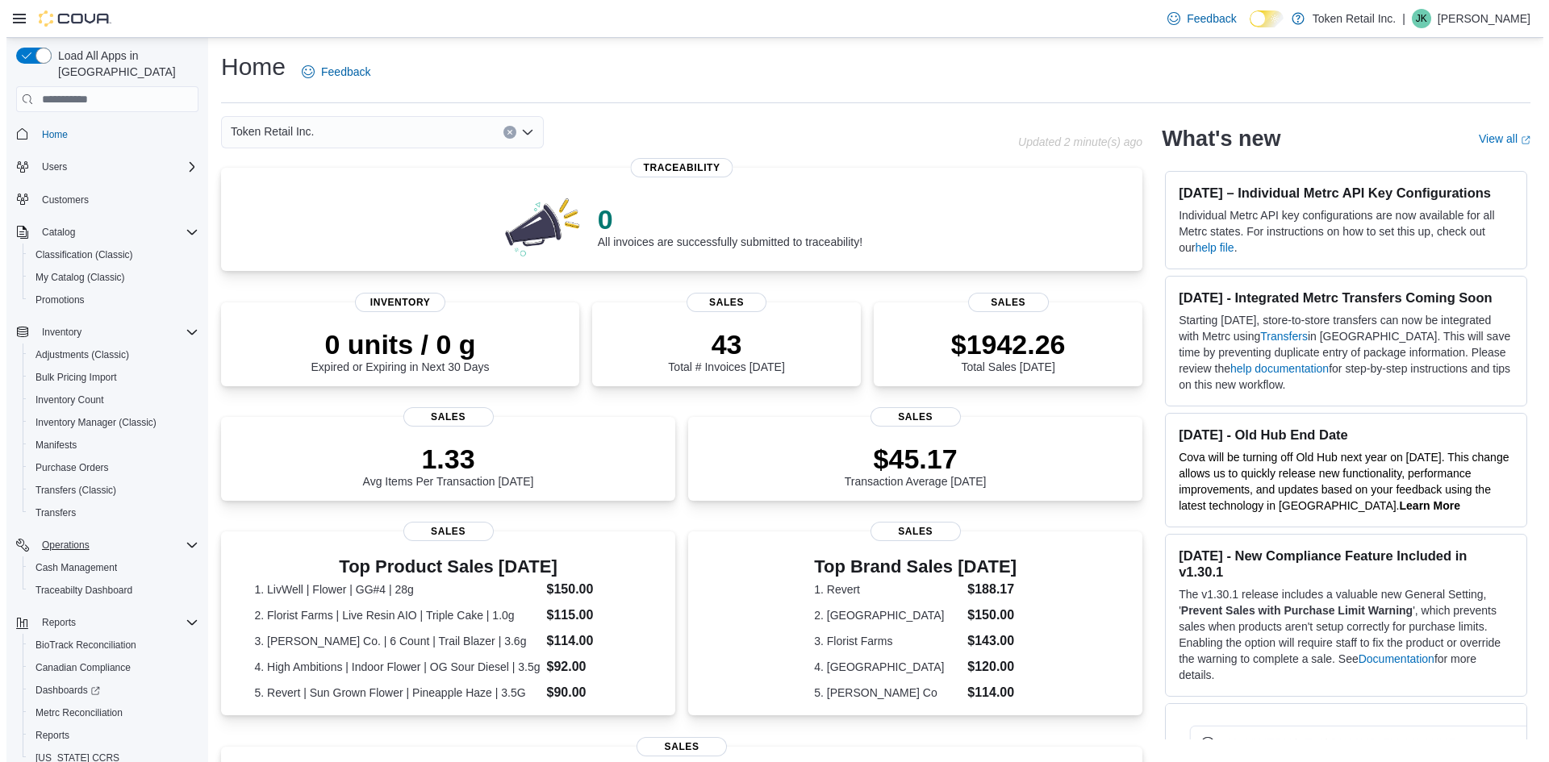
scroll to position [51, 0]
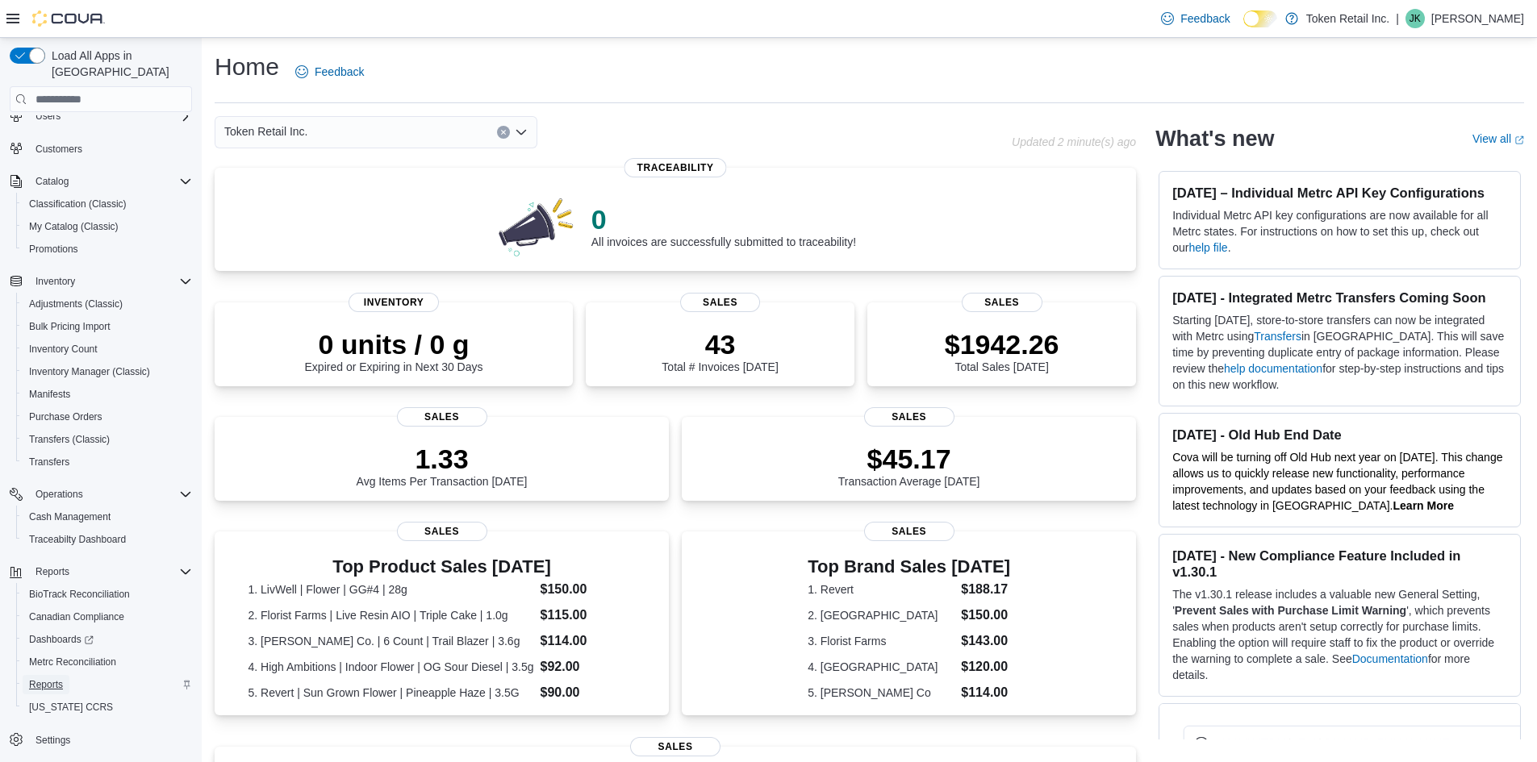
click at [69, 675] on link "Reports" at bounding box center [46, 684] width 47 height 19
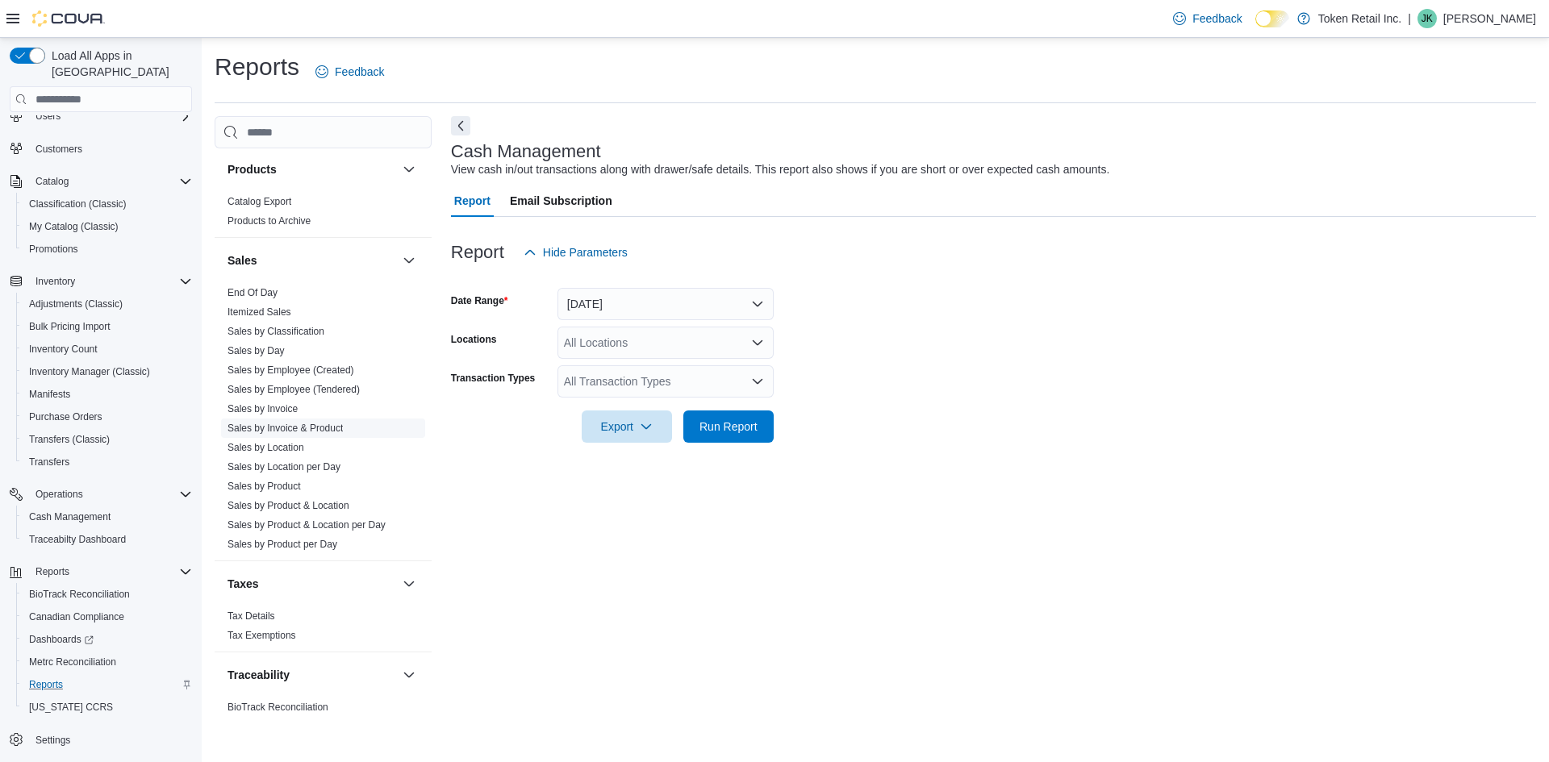
scroll to position [1055, 0]
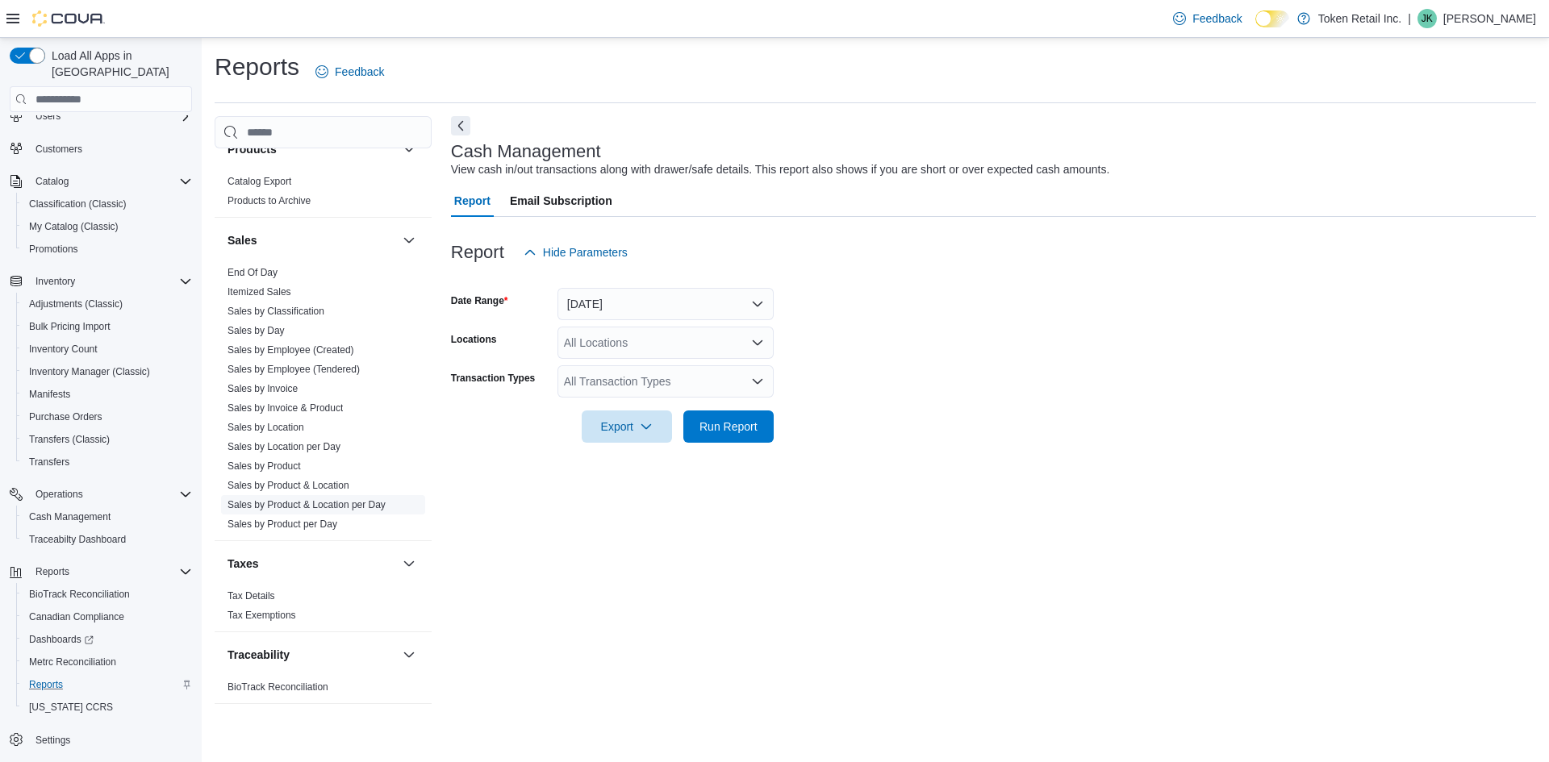
click at [259, 508] on link "Sales by Product & Location per Day" at bounding box center [307, 504] width 158 height 11
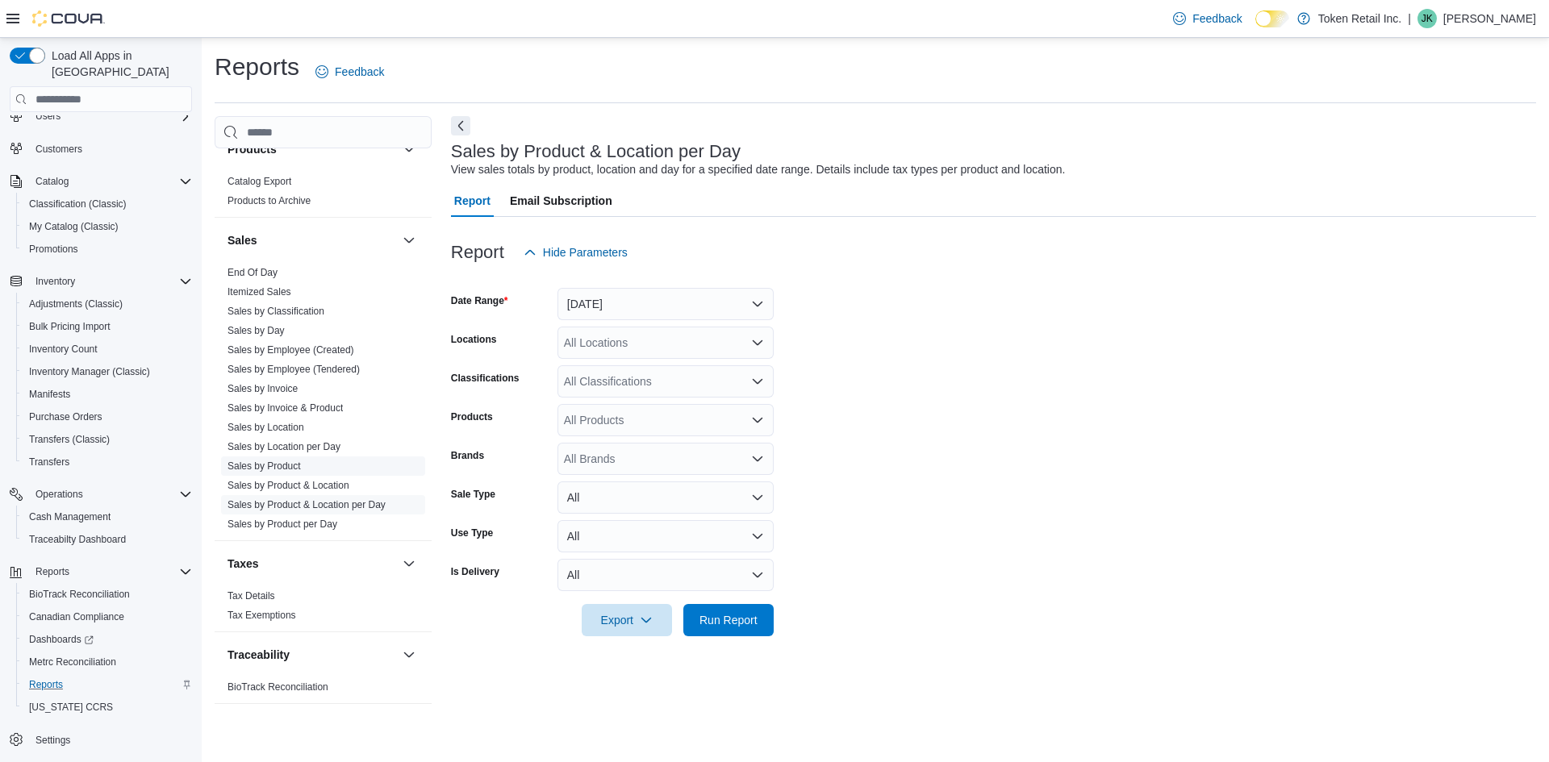
click at [282, 470] on link "Sales by Product" at bounding box center [264, 466] width 73 height 11
click at [675, 304] on button "[DATE]" at bounding box center [666, 304] width 216 height 32
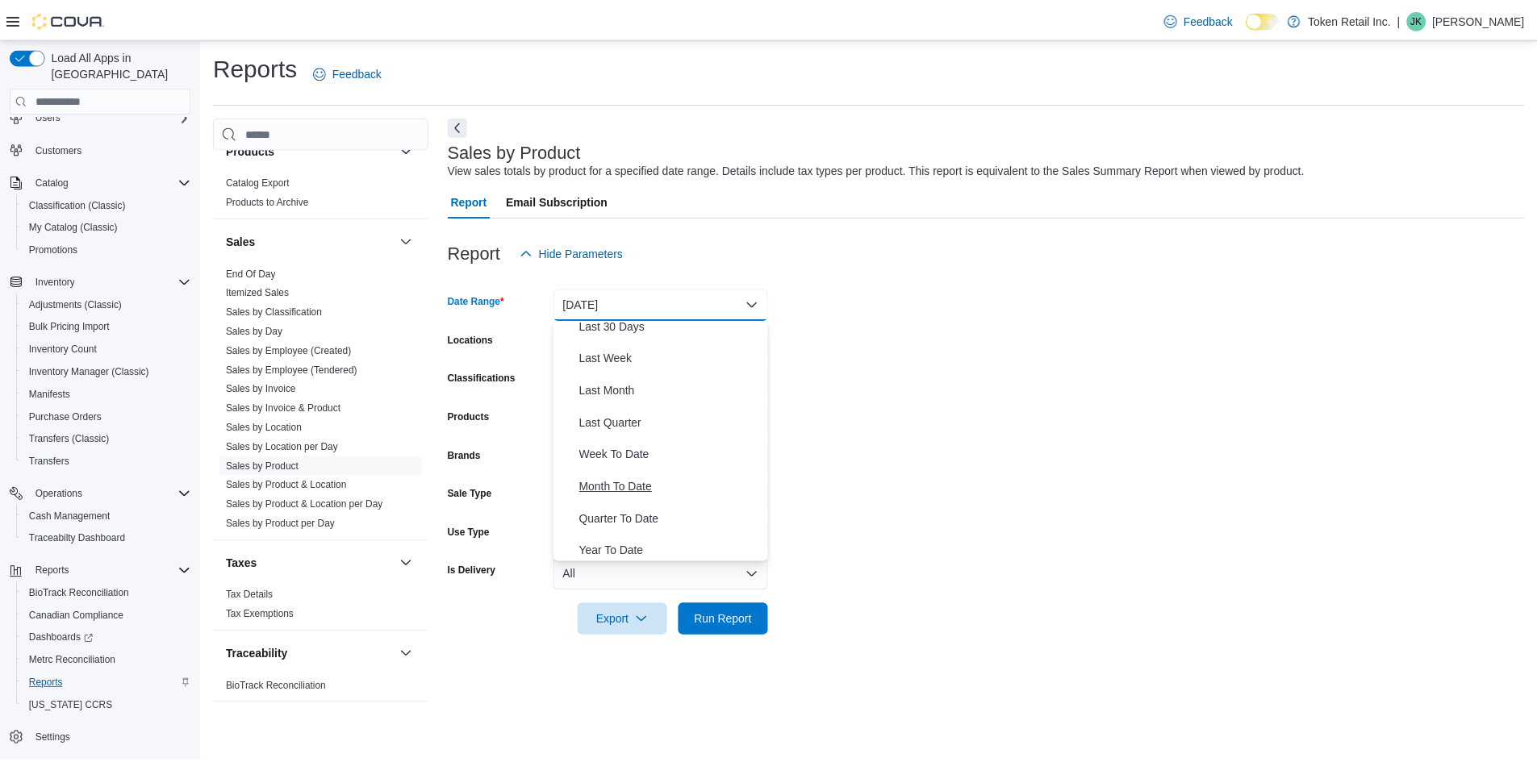
scroll to position [242, 0]
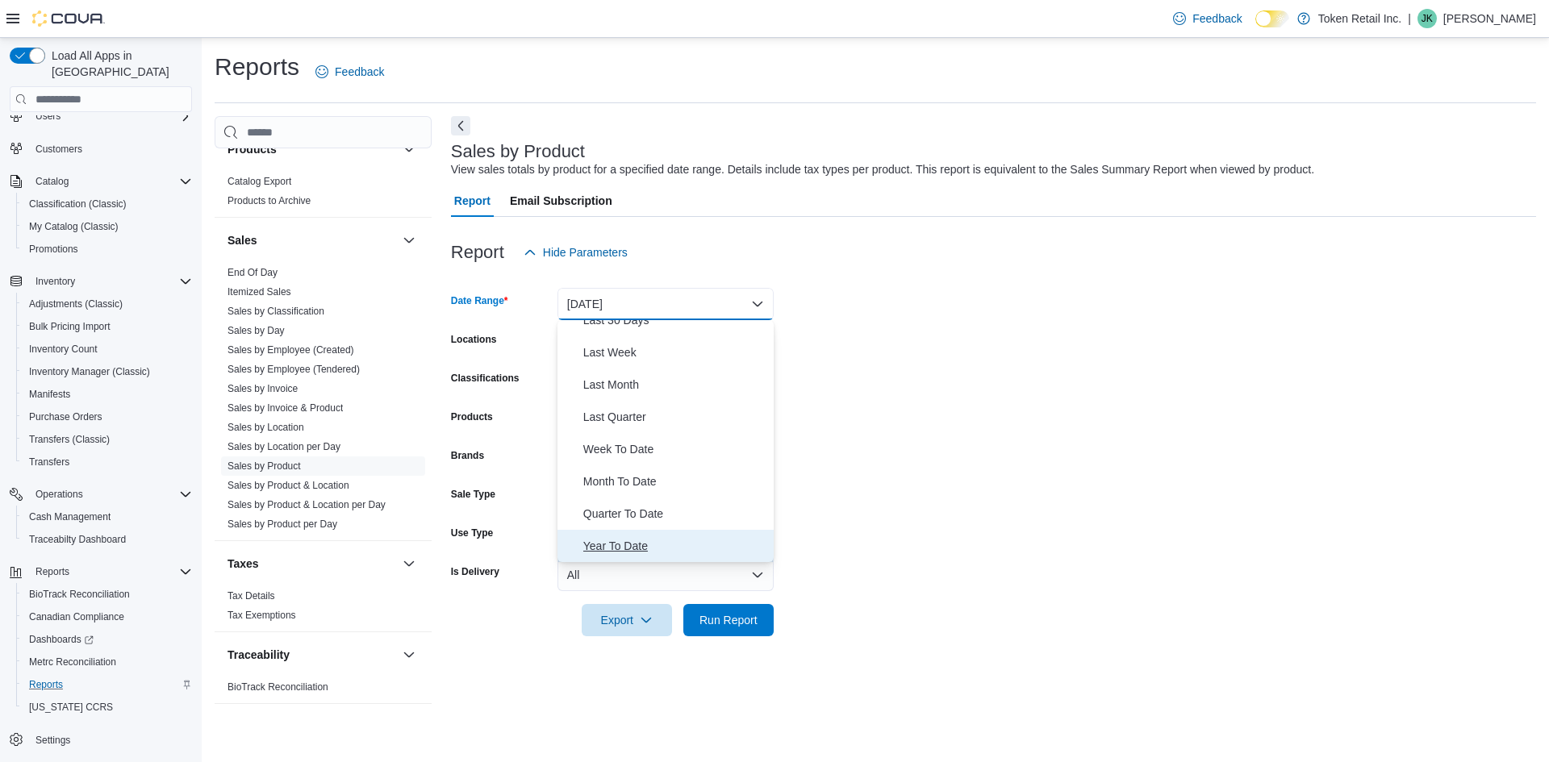
click at [611, 540] on span "Year To Date" at bounding box center [675, 546] width 184 height 19
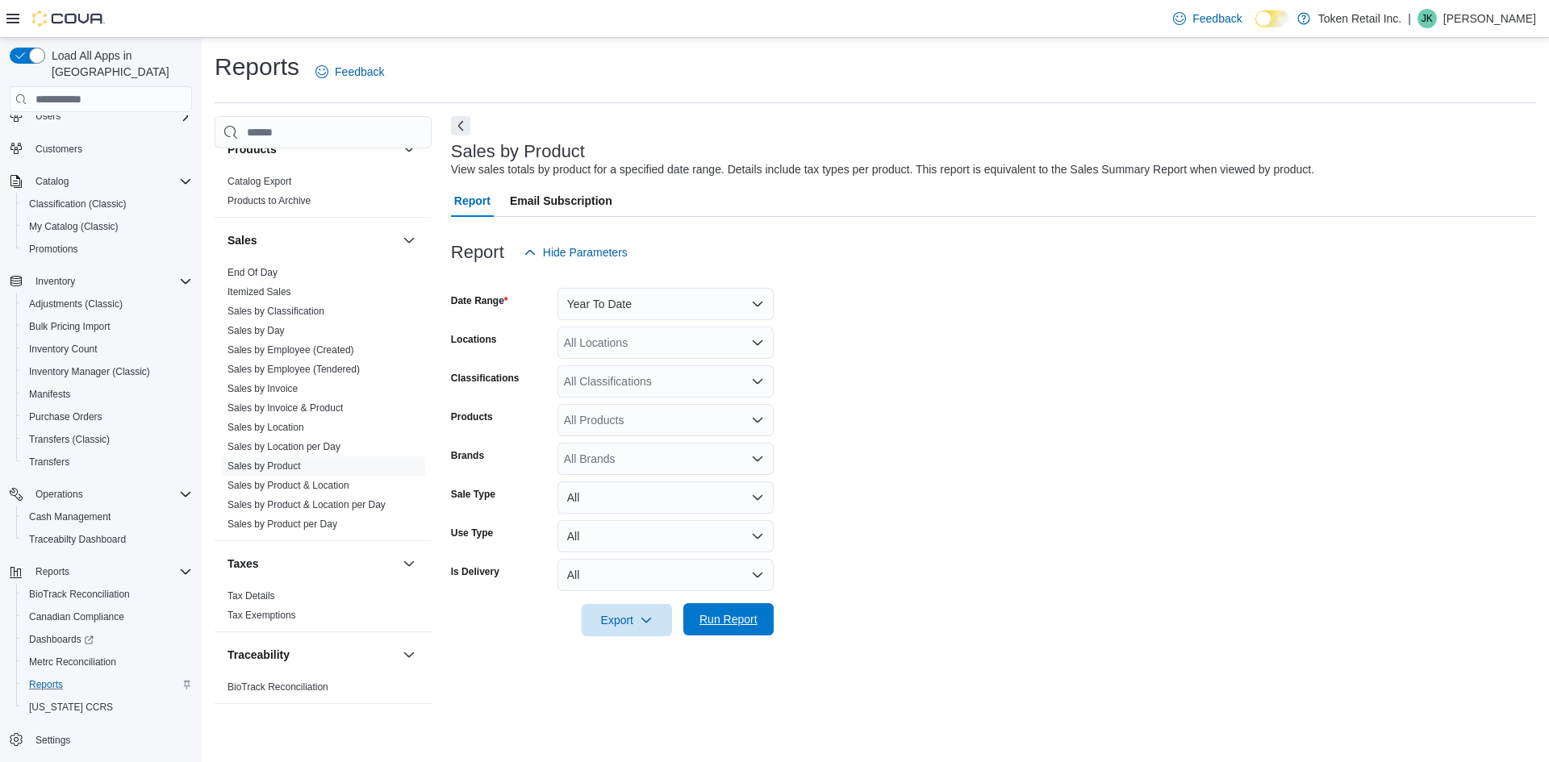
click at [716, 620] on span "Run Report" at bounding box center [729, 620] width 58 height 16
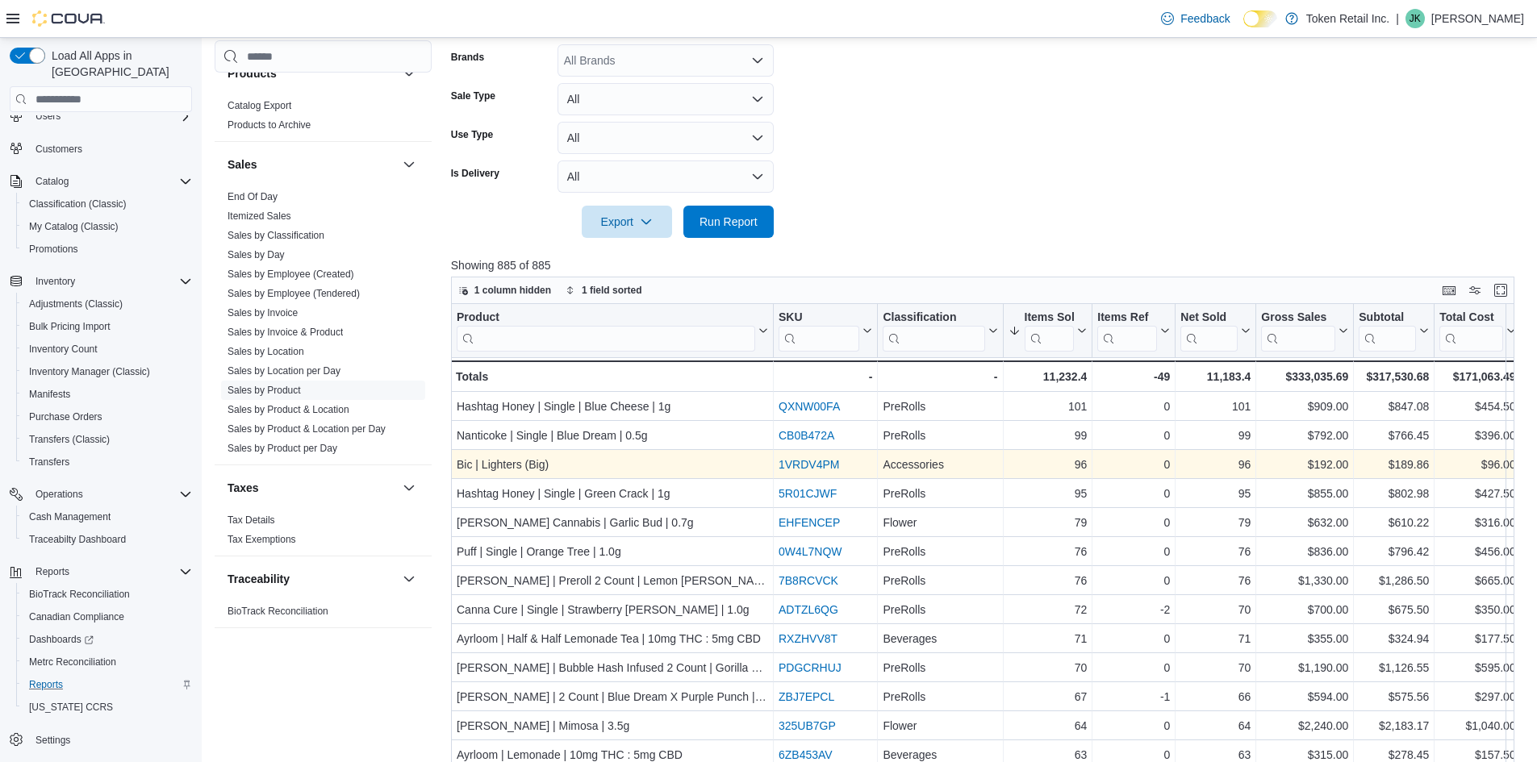
scroll to position [403, 0]
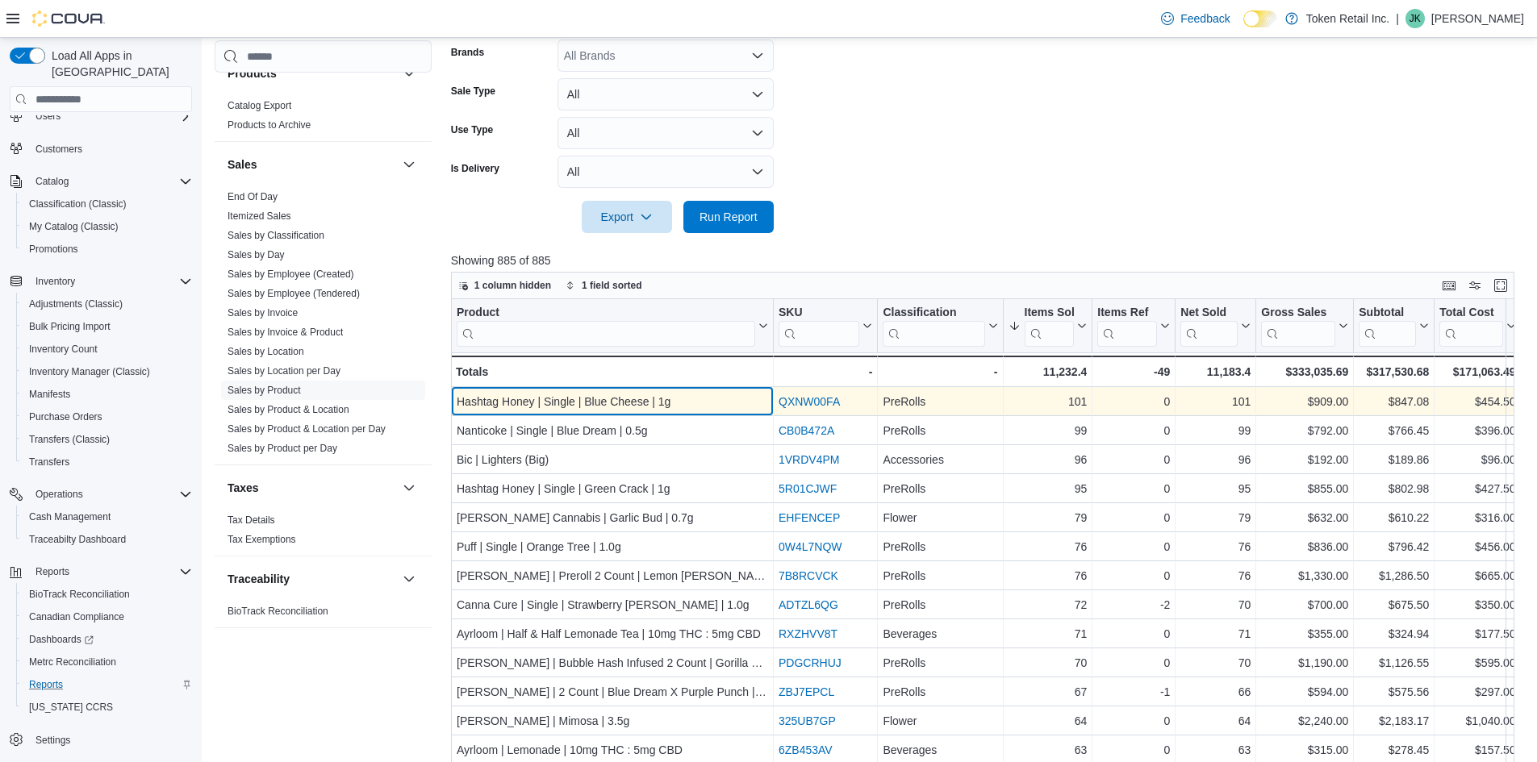
click at [683, 399] on div "Hashtag Honey | Single | Blue Cheese | 1g" at bounding box center [612, 401] width 311 height 19
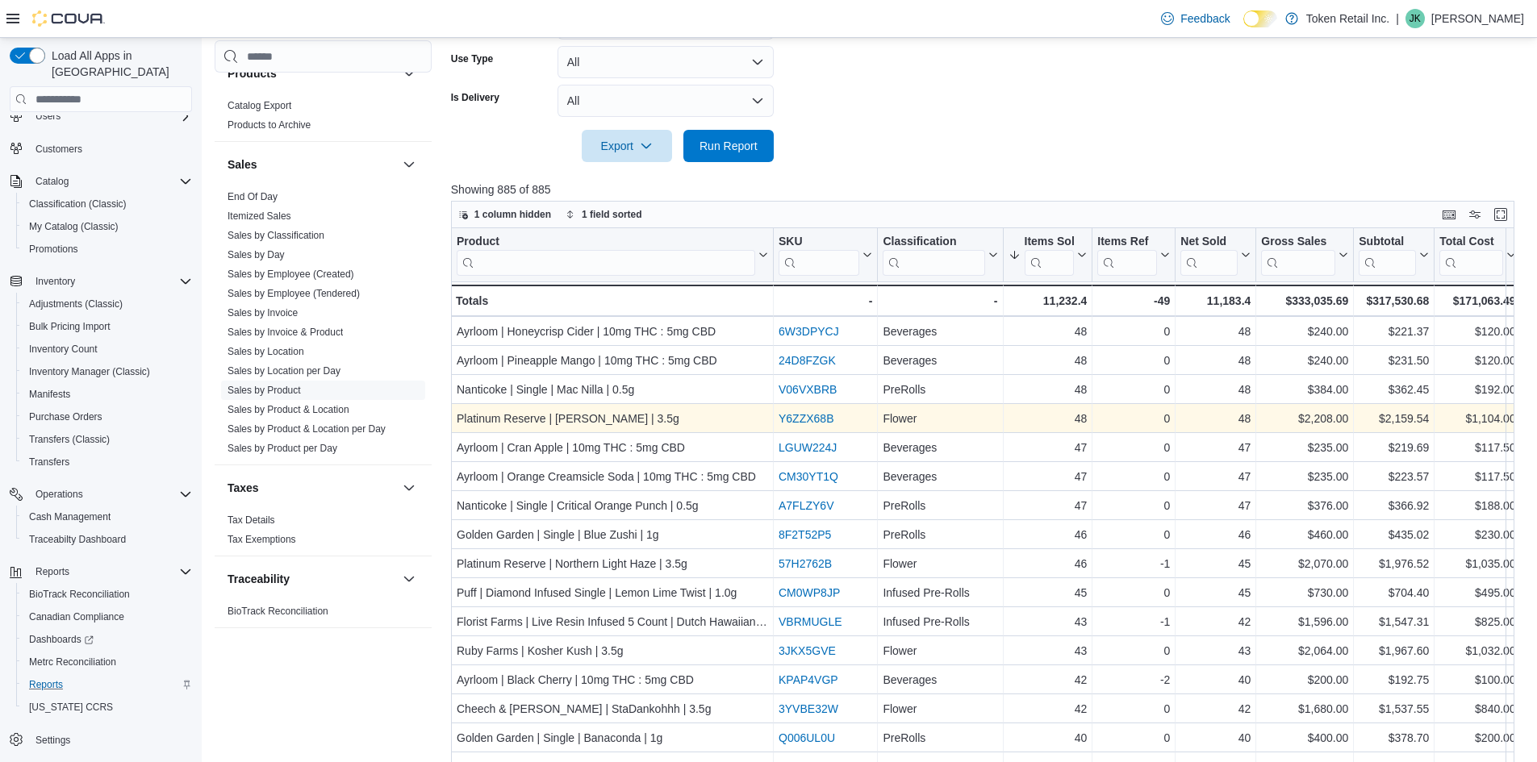
scroll to position [536, 0]
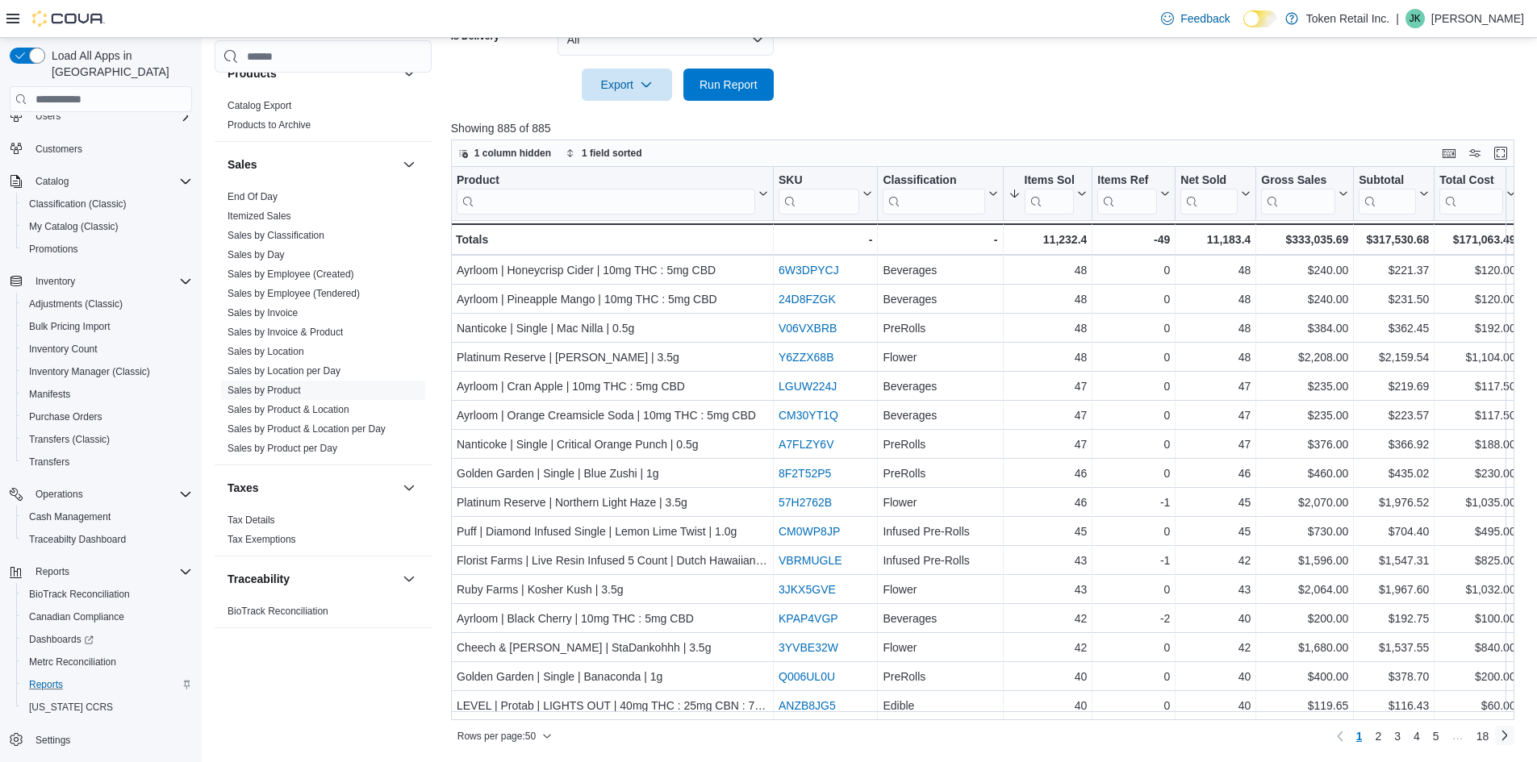
click at [1511, 737] on link "Next page" at bounding box center [1504, 735] width 19 height 19
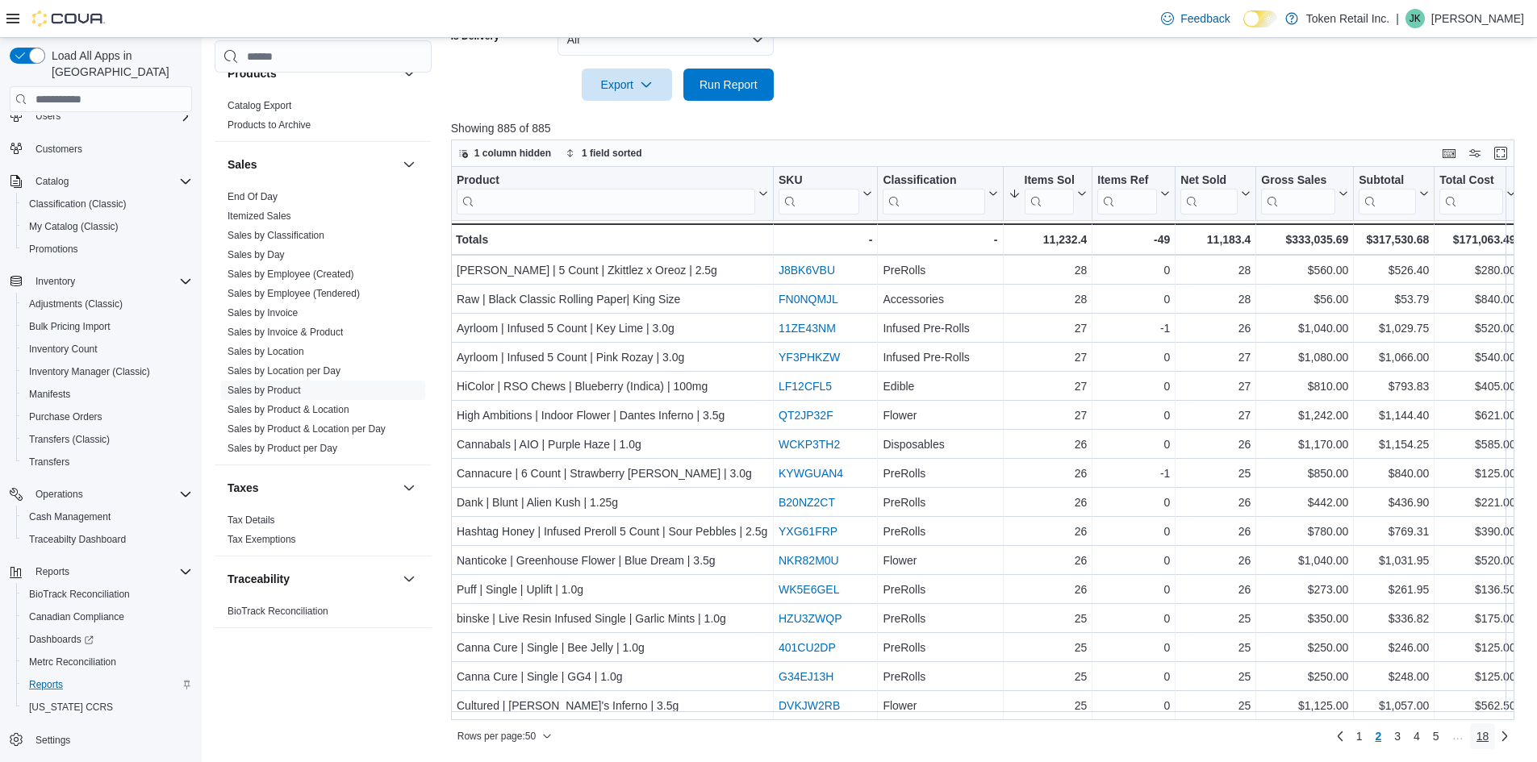
click at [1496, 741] on link "18" at bounding box center [1483, 737] width 26 height 26
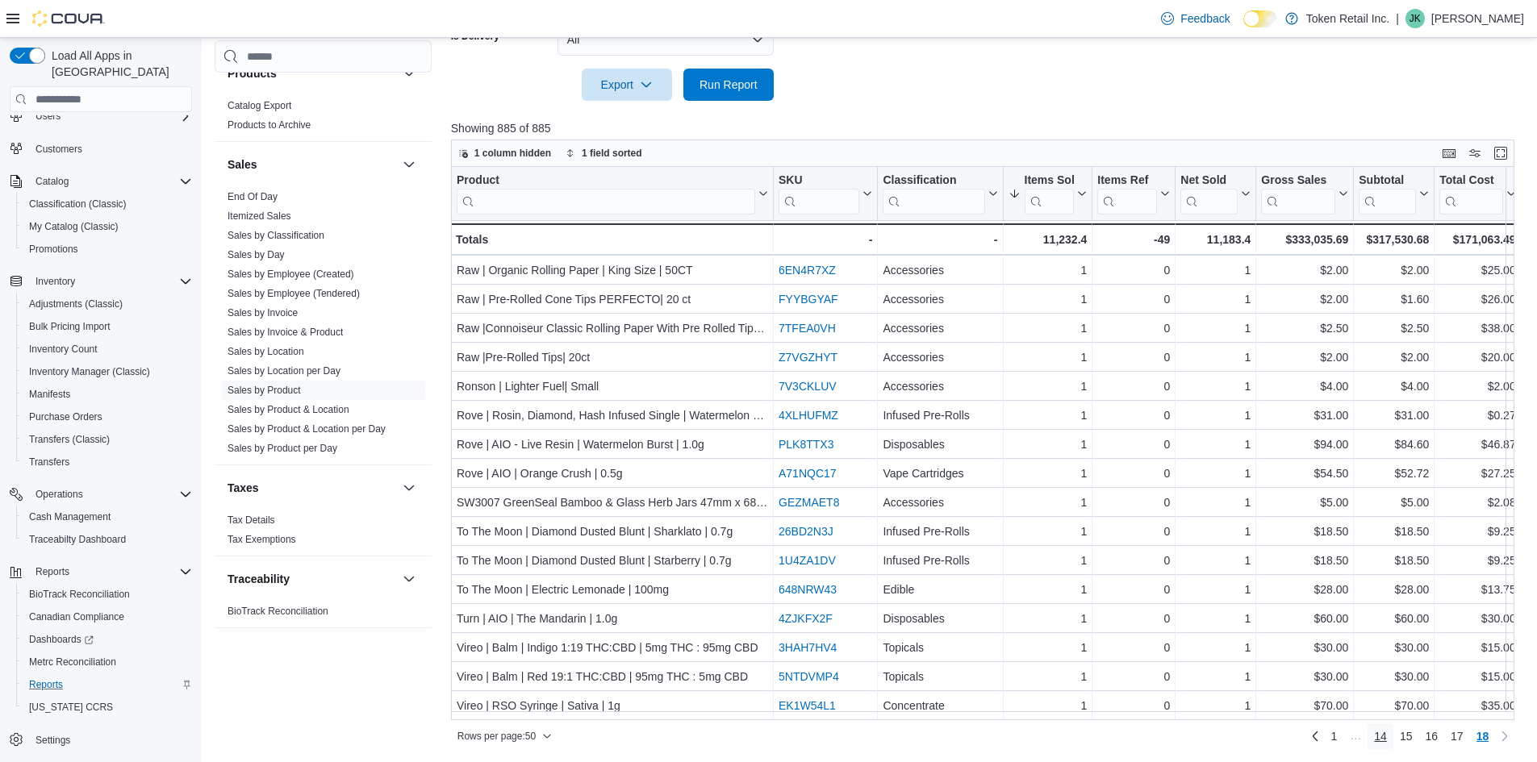
click at [1386, 735] on span "14" at bounding box center [1380, 737] width 13 height 16
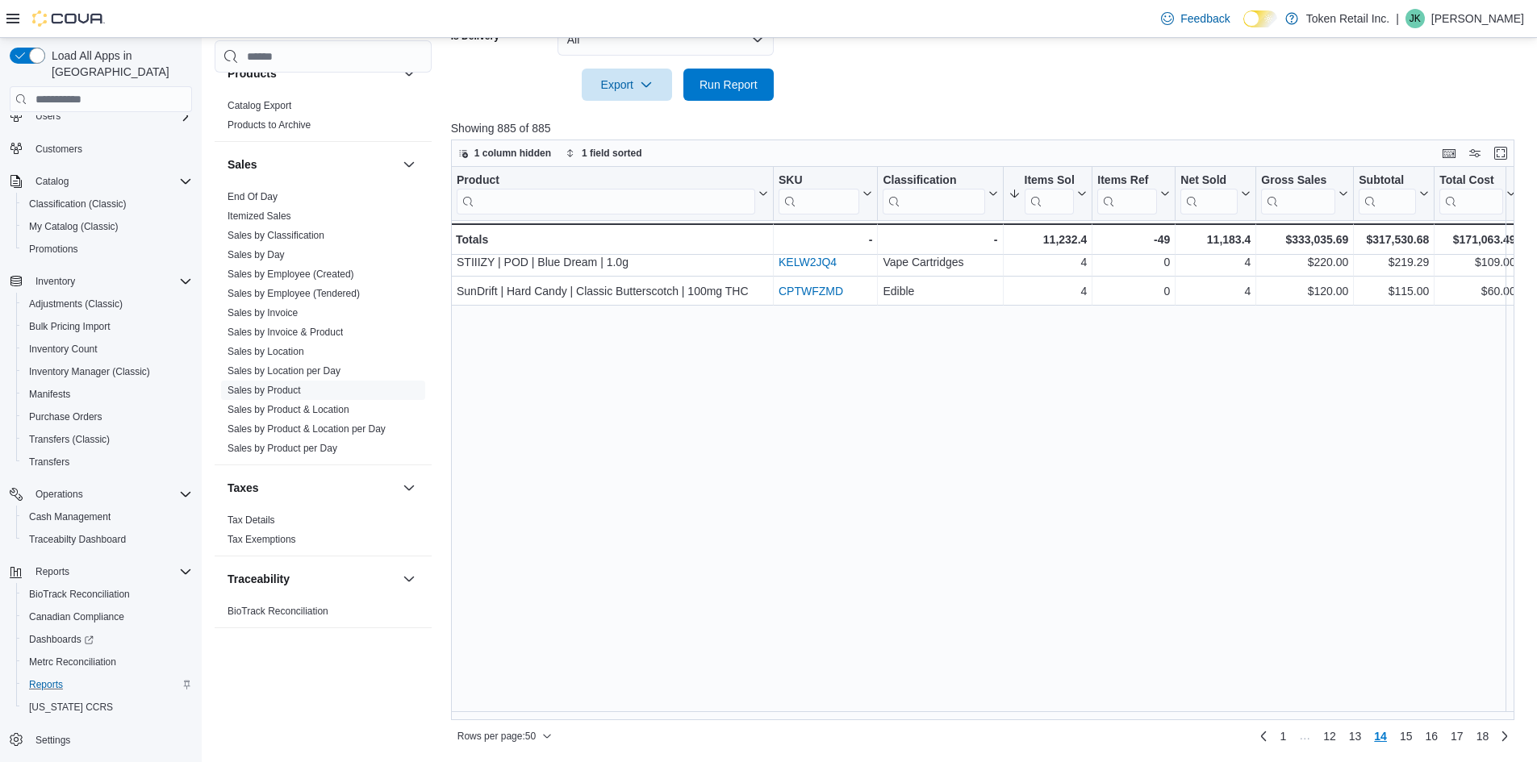
scroll to position [0, 0]
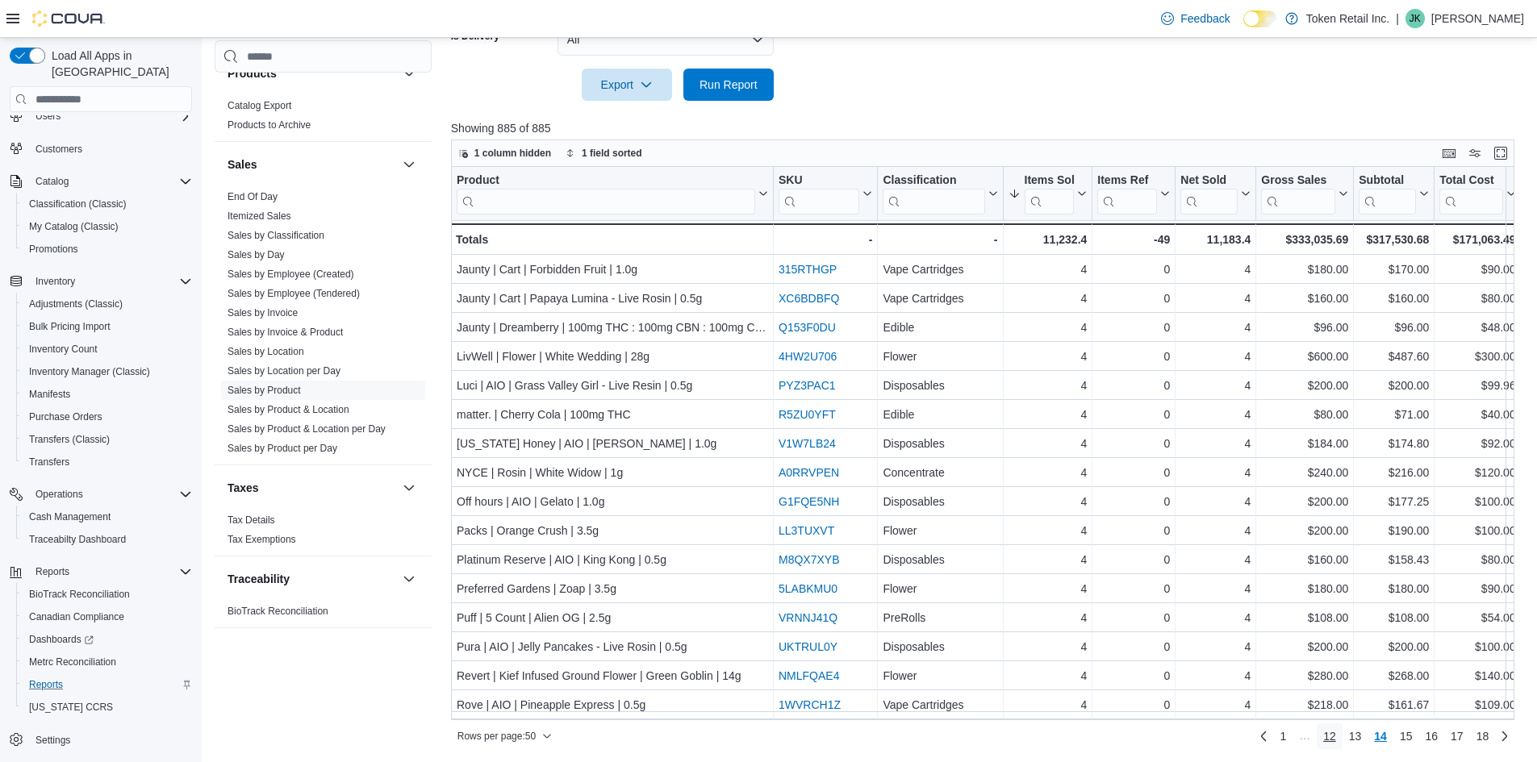
click at [1336, 737] on span "12" at bounding box center [1329, 737] width 13 height 16
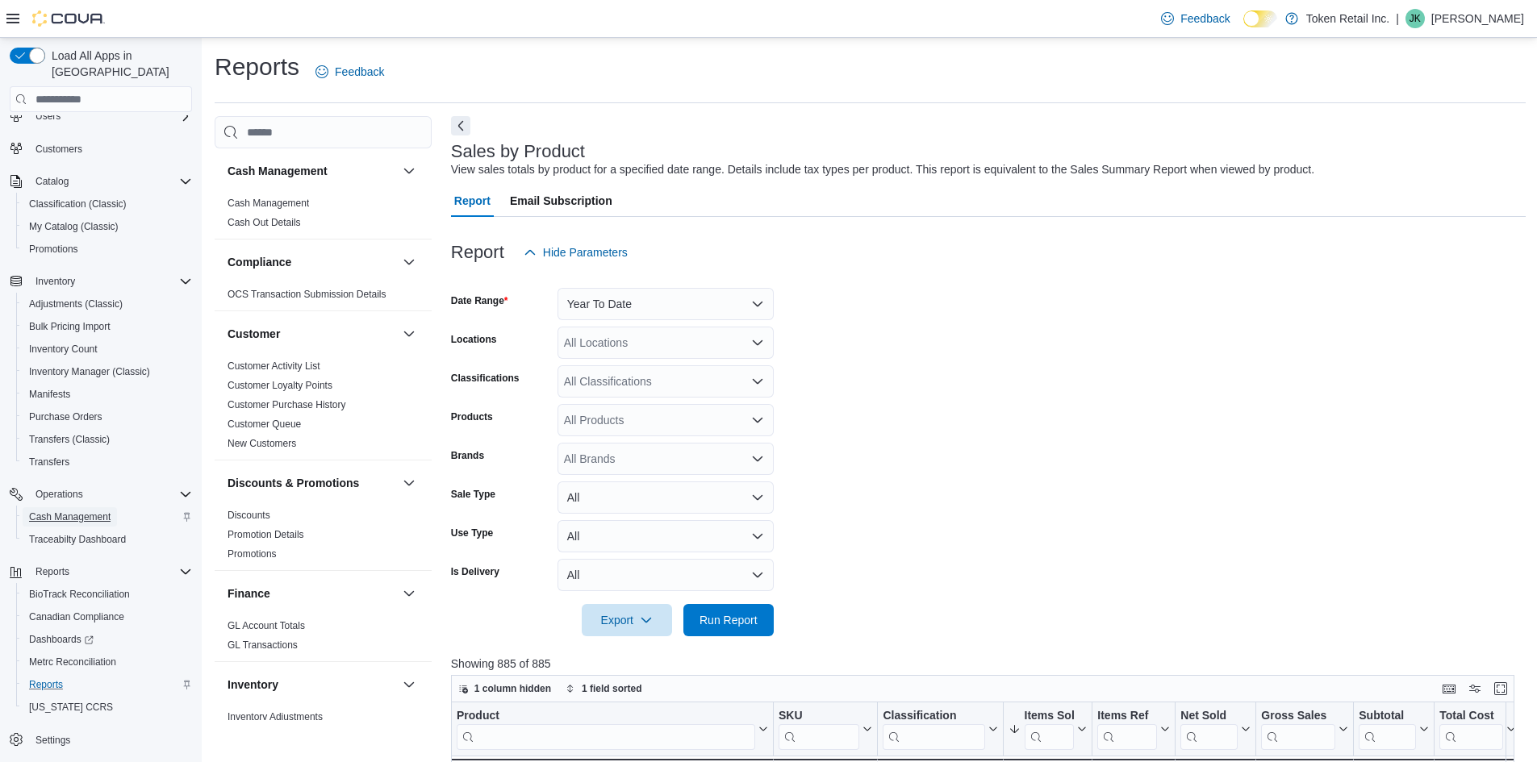
click at [73, 511] on span "Cash Management" at bounding box center [69, 517] width 81 height 13
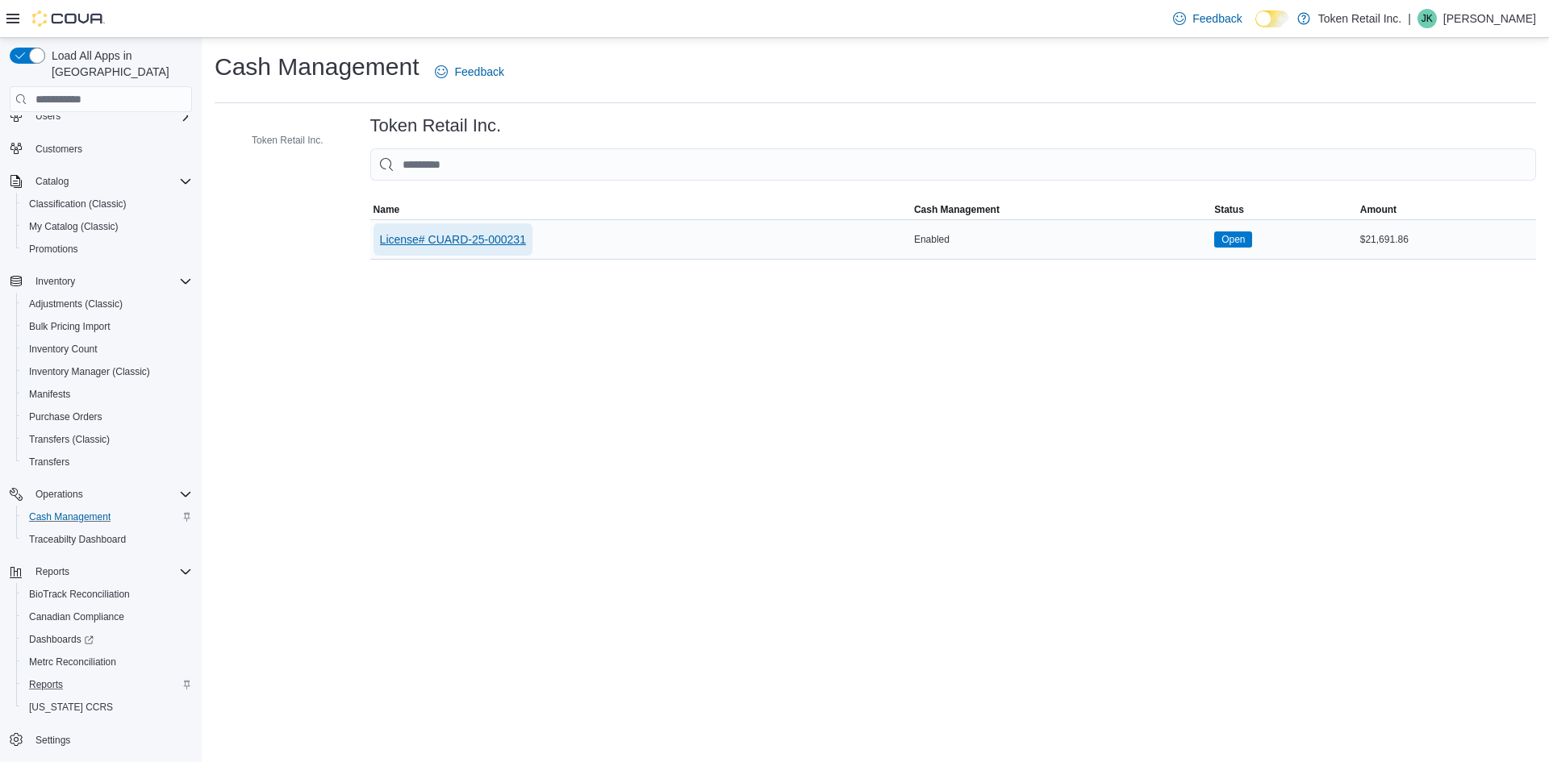
click at [403, 247] on span "License# CUARD-25-000231" at bounding box center [453, 240] width 146 height 16
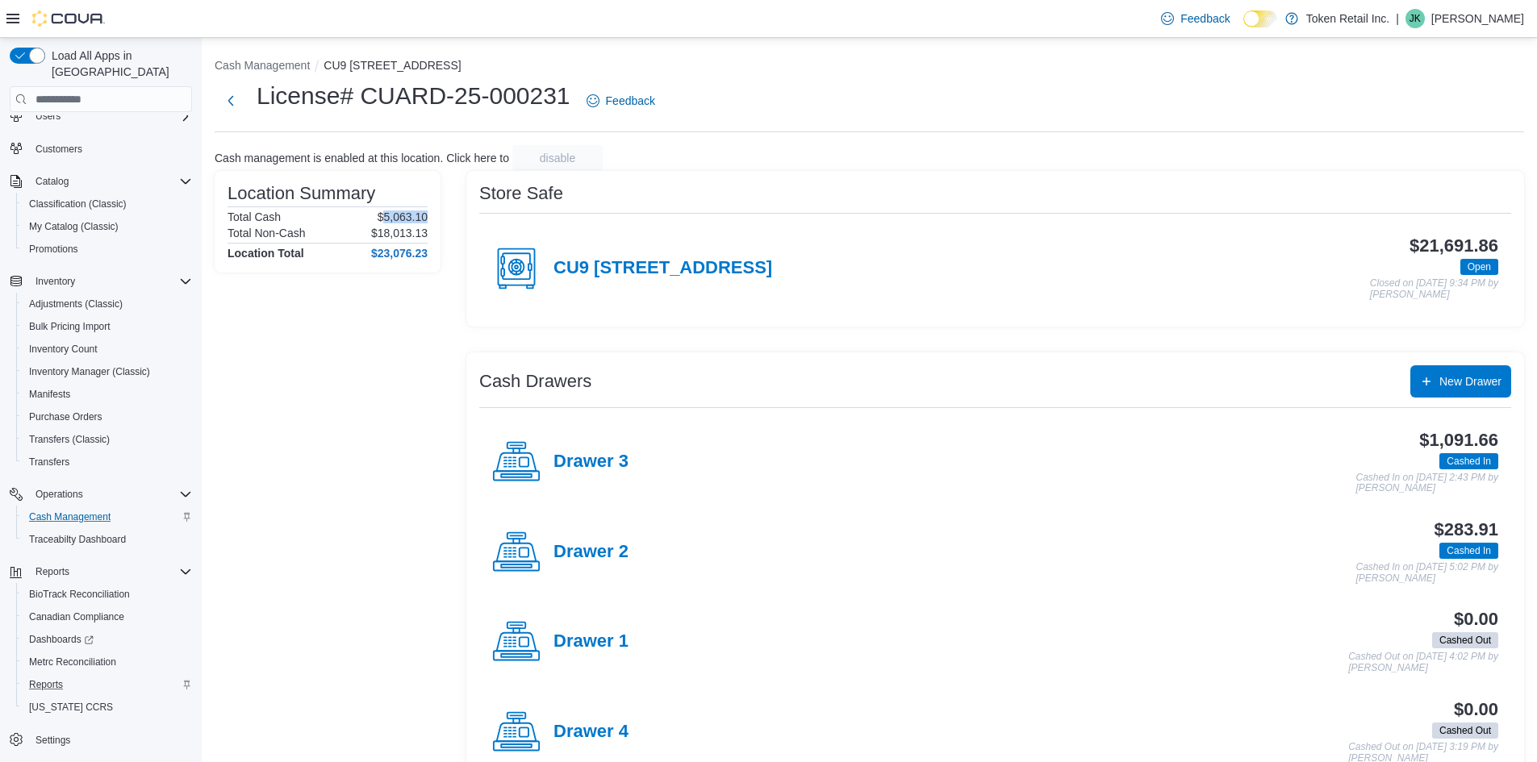
drag, startPoint x: 381, startPoint y: 215, endPoint x: 428, endPoint y: 211, distance: 46.9
click at [428, 211] on div "Location Summary Total Cash $5,063.10 Total Non-Cash $18,013.13 Location Total …" at bounding box center [328, 222] width 226 height 102
click at [428, 219] on div "Location Summary Total Cash $5,063.10 Total Non-Cash $18,013.13 Location Total …" at bounding box center [328, 222] width 226 height 102
drag, startPoint x: 428, startPoint y: 217, endPoint x: 382, endPoint y: 219, distance: 46.8
click at [382, 219] on div "Location Summary Total Cash $5,063.10 Total Non-Cash $18,013.13 Location Total …" at bounding box center [328, 222] width 226 height 102
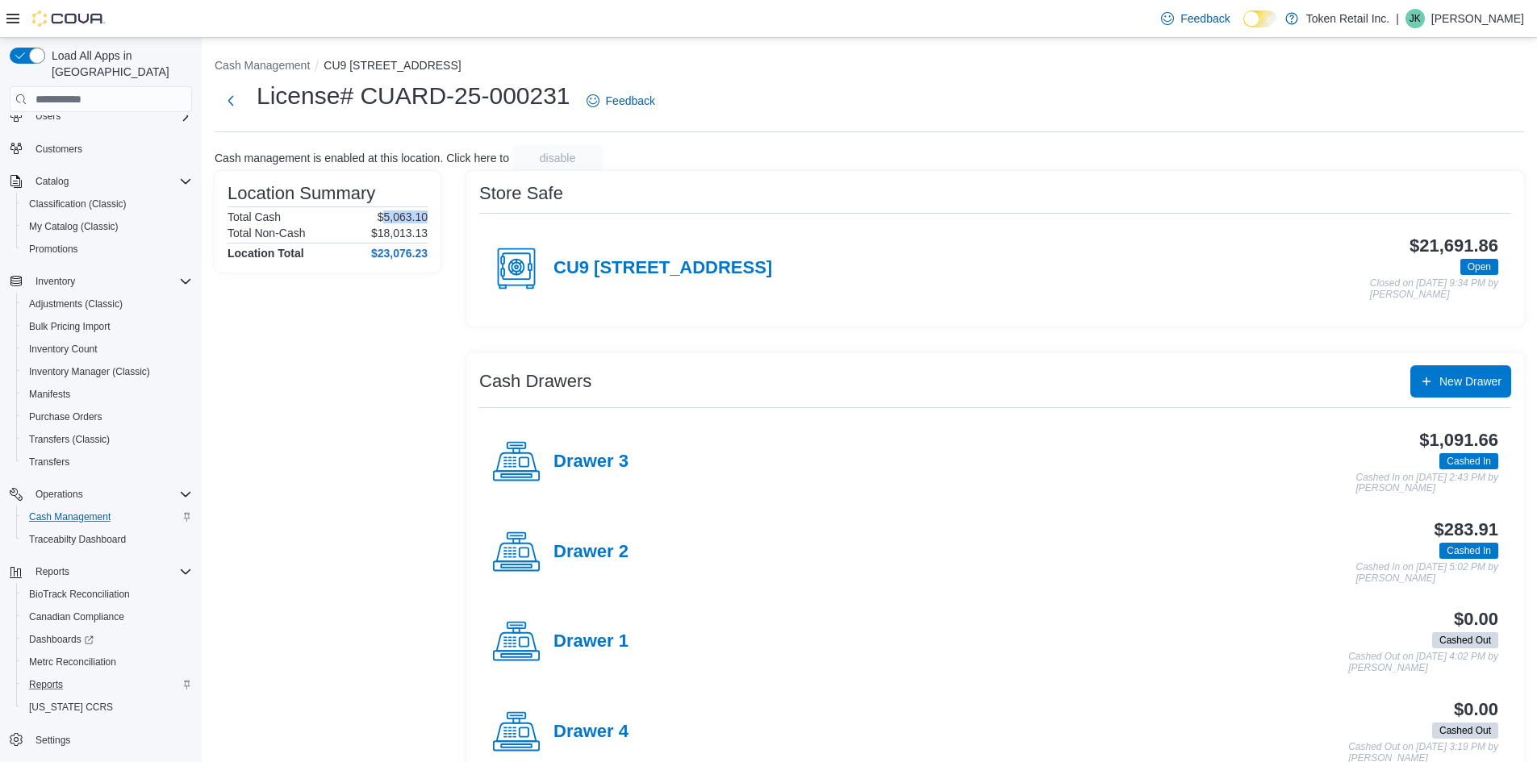
click at [382, 219] on p "$5,063.10" at bounding box center [403, 217] width 50 height 13
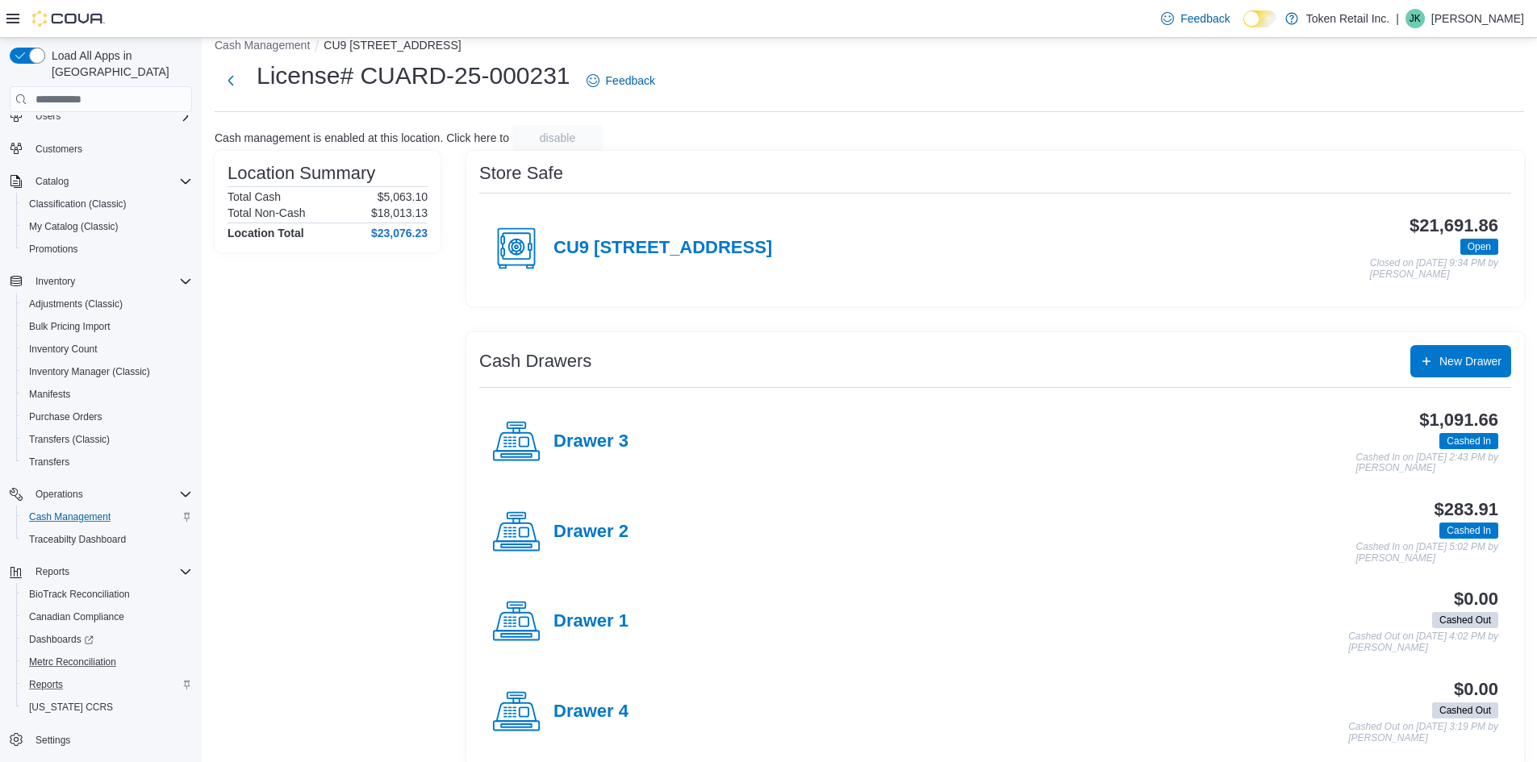
scroll to position [40, 0]
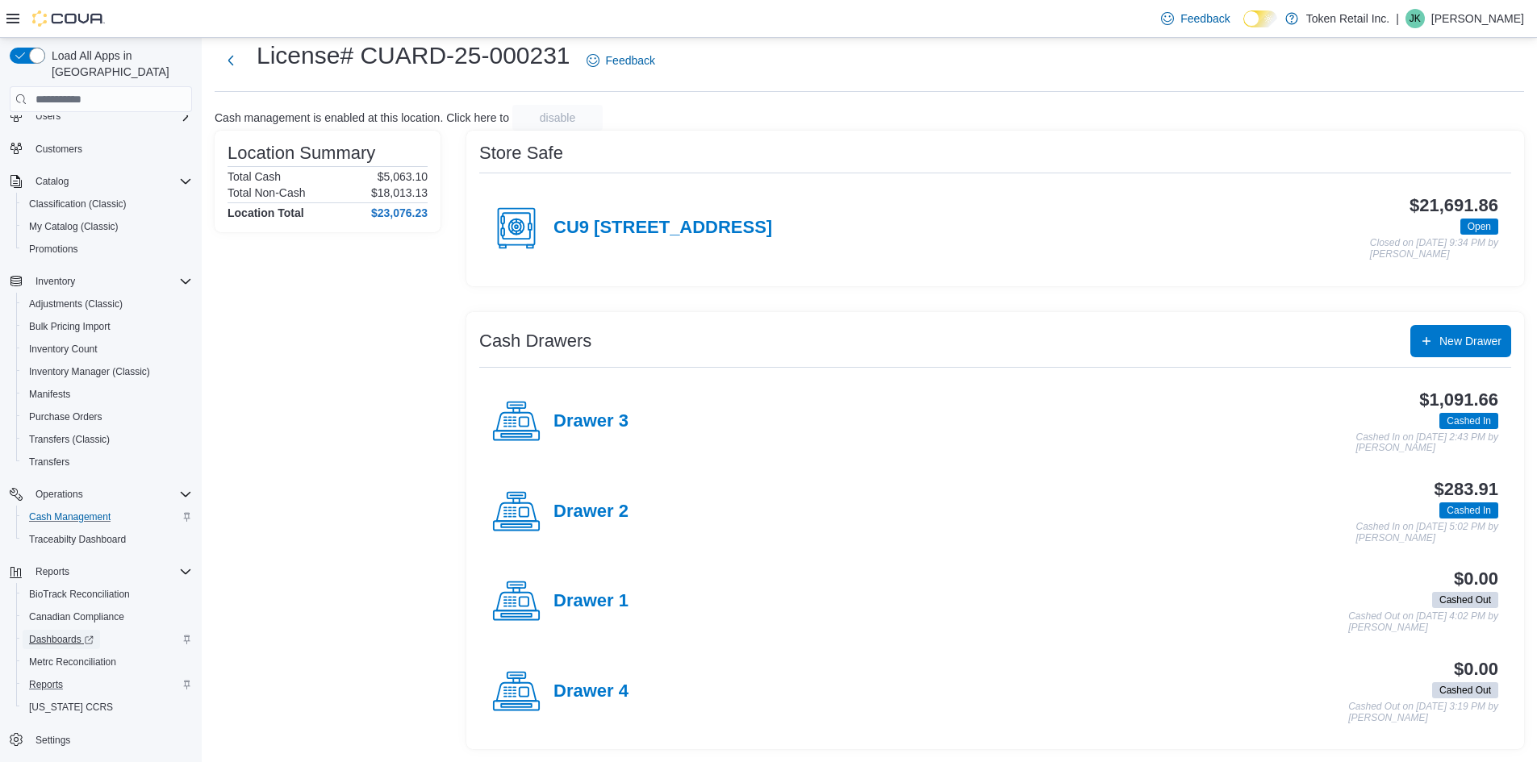
click at [63, 633] on span "Dashboards" at bounding box center [61, 639] width 65 height 13
